Goal: Entertainment & Leisure: Consume media (video, audio)

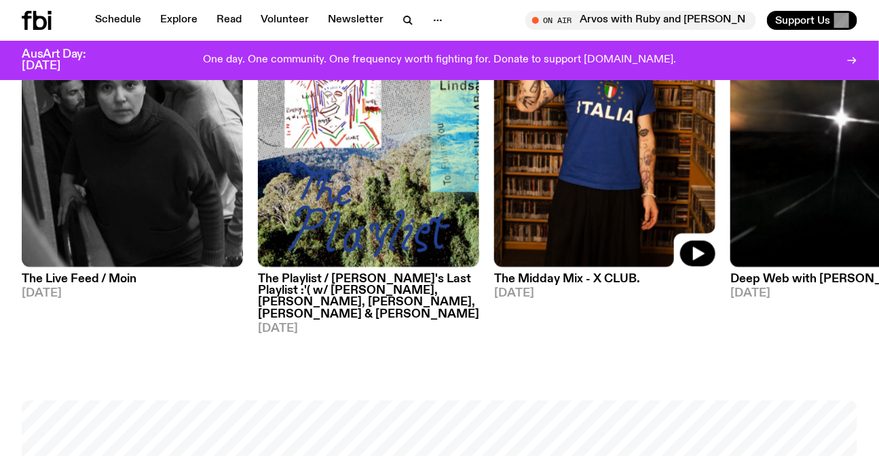
scroll to position [545, 0]
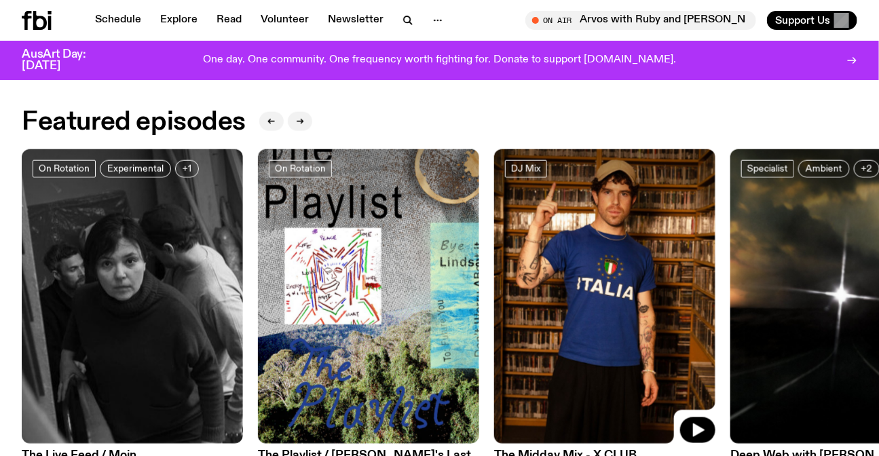
drag, startPoint x: 505, startPoint y: 236, endPoint x: 246, endPoint y: 212, distance: 259.7
click at [267, 216] on div "On Rotation Experimental +1 The Live Feed / Moin [DATE] On Rotation The Playlis…" at bounding box center [440, 330] width 836 height 363
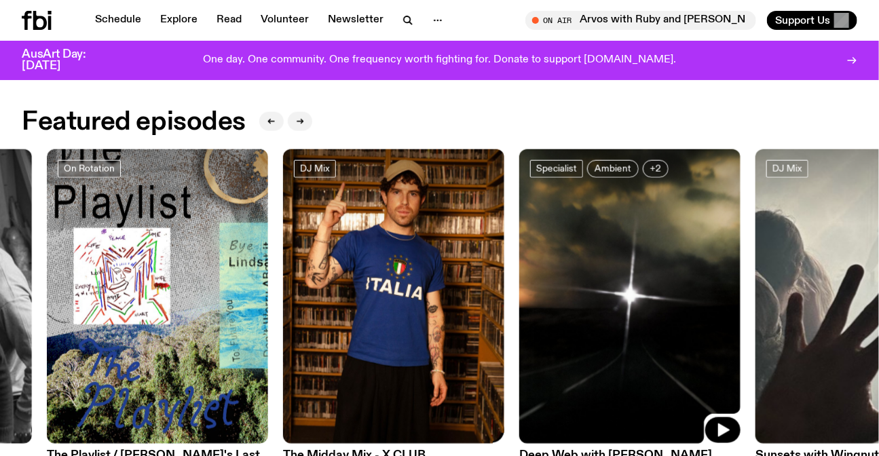
drag, startPoint x: 542, startPoint y: 338, endPoint x: 888, endPoint y: 442, distance: 360.8
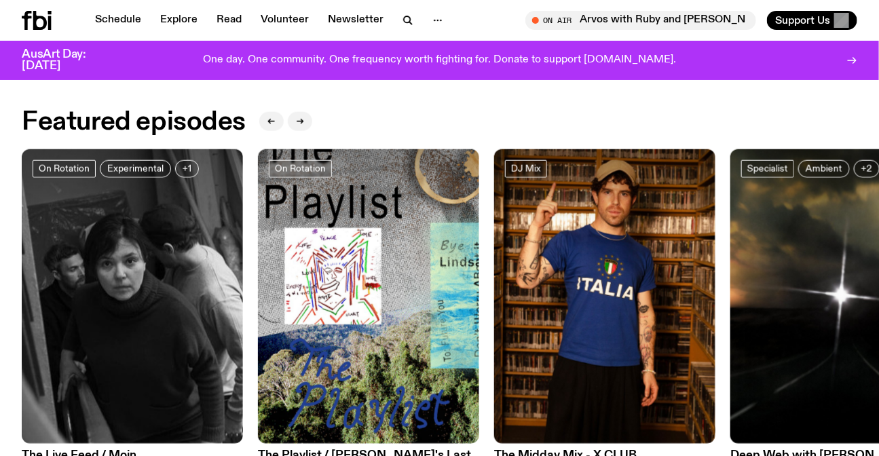
drag, startPoint x: 726, startPoint y: 274, endPoint x: 218, endPoint y: 244, distance: 509.3
click at [508, 282] on div "On Rotation Experimental +1 The Live Feed / Moin [DATE] On Rotation The Playlis…" at bounding box center [440, 330] width 836 height 363
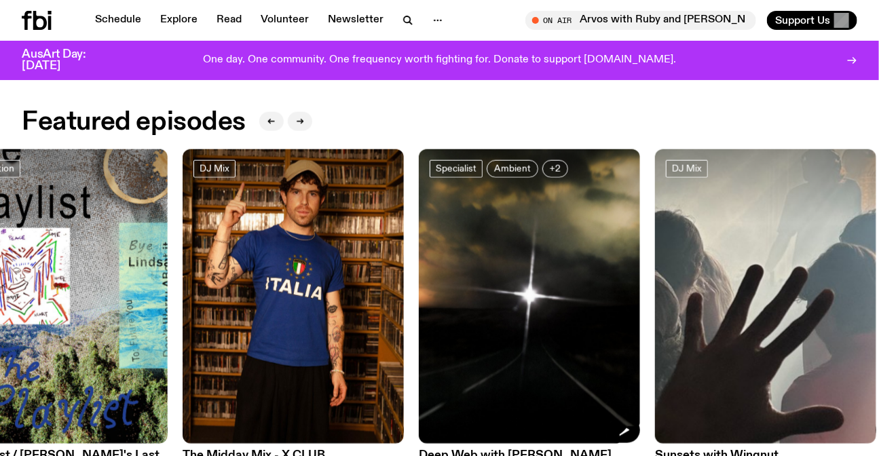
drag, startPoint x: 568, startPoint y: 308, endPoint x: 143, endPoint y: 265, distance: 426.4
click at [248, 292] on div "On Rotation Experimental +1 The Live Feed / Moin [DATE] On Rotation The Playlis…" at bounding box center [440, 330] width 836 height 363
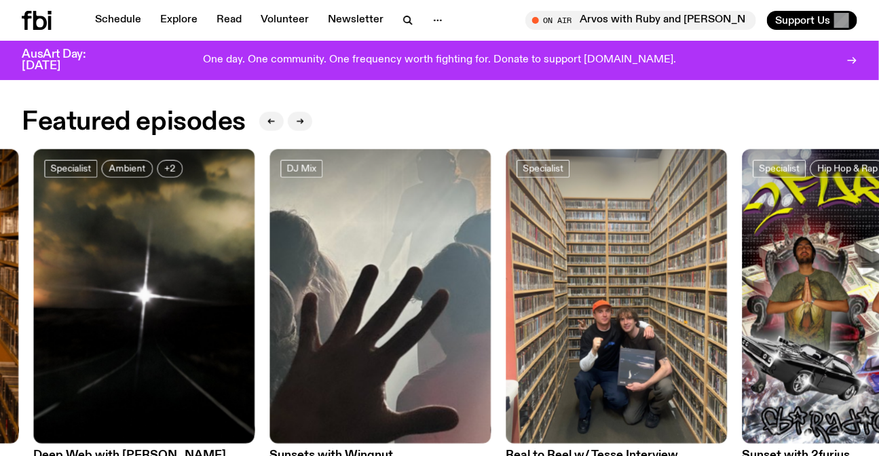
click at [328, 285] on div "On Rotation Experimental +1 The Live Feed / Moin [DATE] On Rotation The Playlis…" at bounding box center [440, 330] width 836 height 363
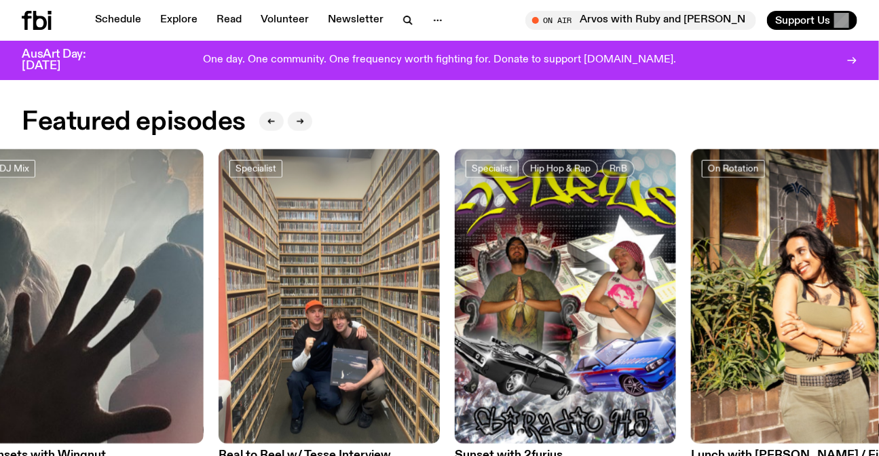
drag, startPoint x: 481, startPoint y: 280, endPoint x: 677, endPoint y: 280, distance: 196.9
click at [677, 280] on div "On Rotation Experimental +1 The Live Feed / Moin [DATE] On Rotation The Playlis…" at bounding box center [440, 330] width 836 height 363
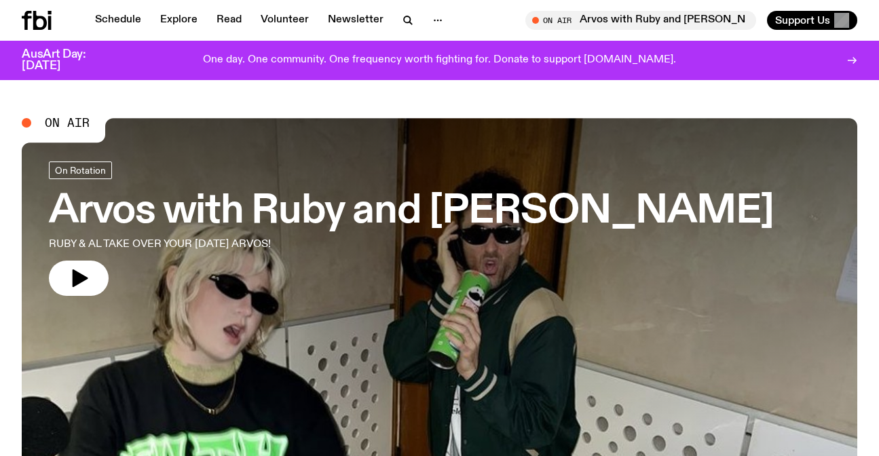
scroll to position [483, 0]
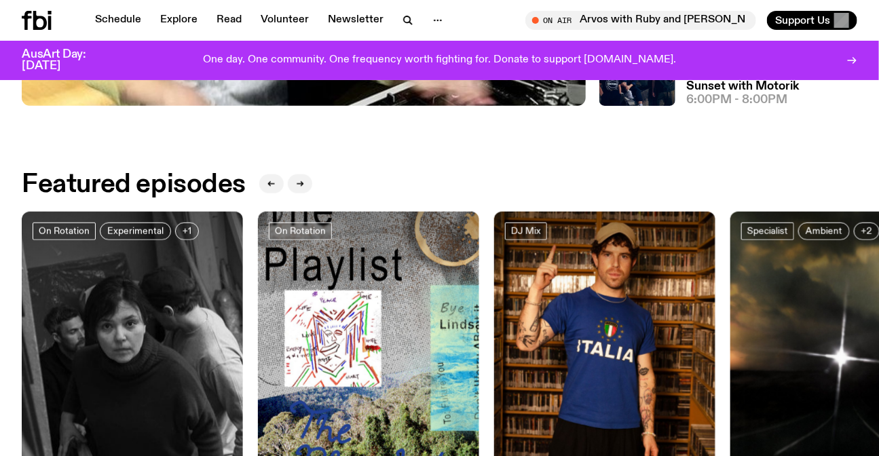
click at [494, 294] on img at bounding box center [604, 359] width 221 height 295
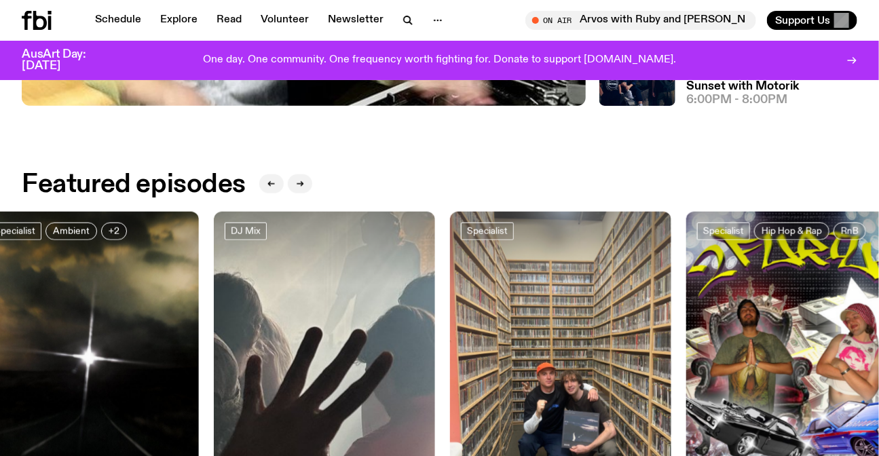
drag, startPoint x: 630, startPoint y: 298, endPoint x: 313, endPoint y: 285, distance: 317.3
click at [450, 297] on img at bounding box center [560, 359] width 221 height 295
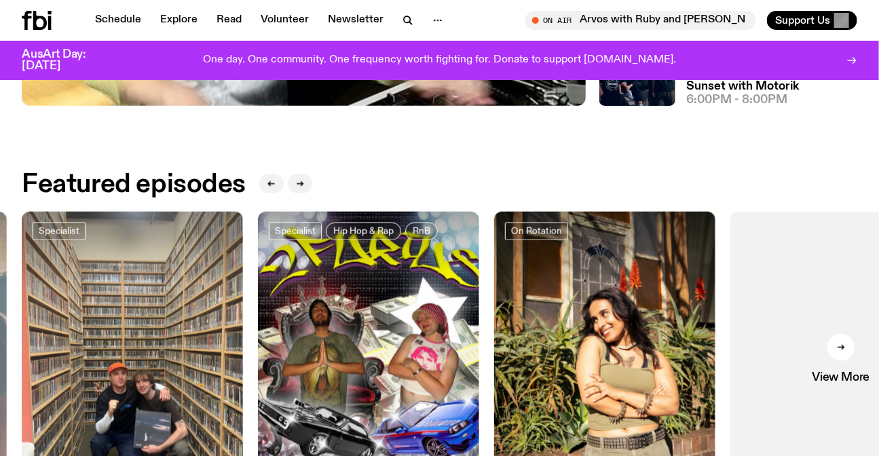
click at [350, 302] on img at bounding box center [368, 359] width 221 height 295
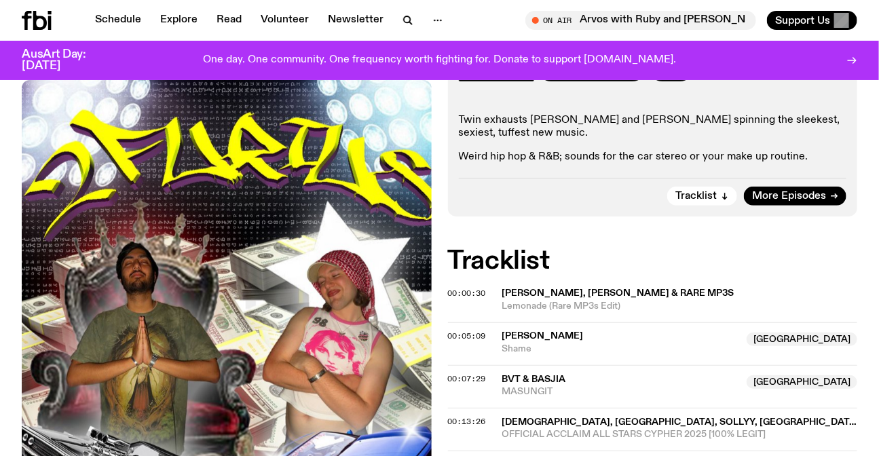
scroll to position [242, 0]
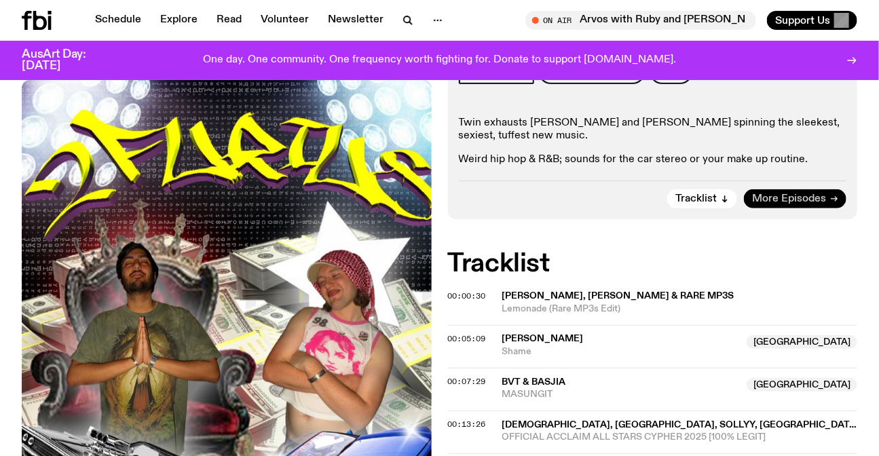
click at [783, 191] on link "More Episodes" at bounding box center [795, 198] width 103 height 19
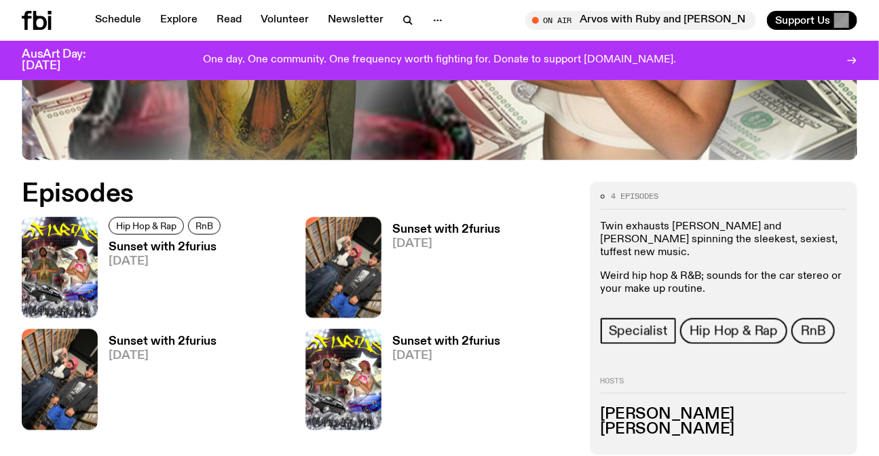
scroll to position [608, 0]
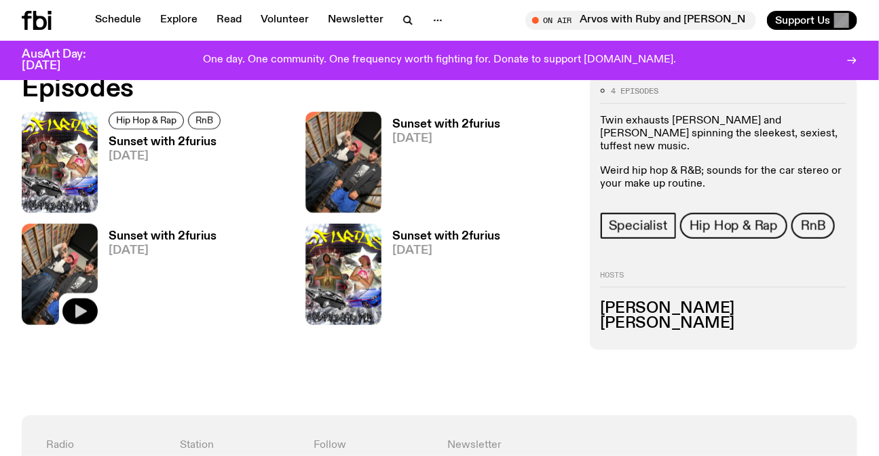
click at [73, 312] on icon "button" at bounding box center [80, 311] width 16 height 16
